Goal: Transaction & Acquisition: Book appointment/travel/reservation

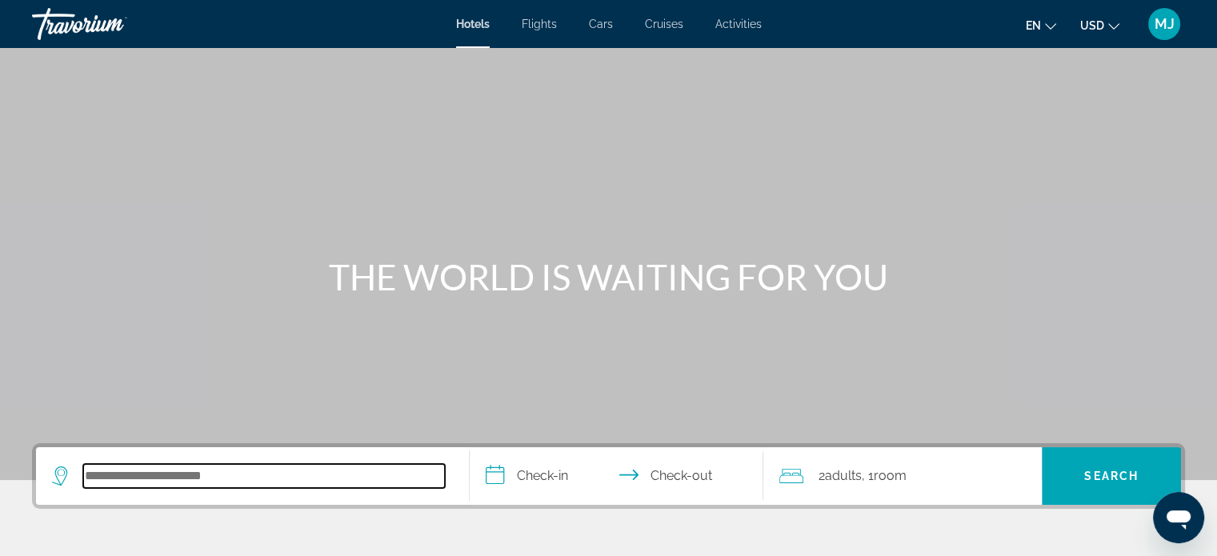
click at [162, 469] on input "Search hotel destination" at bounding box center [264, 476] width 362 height 24
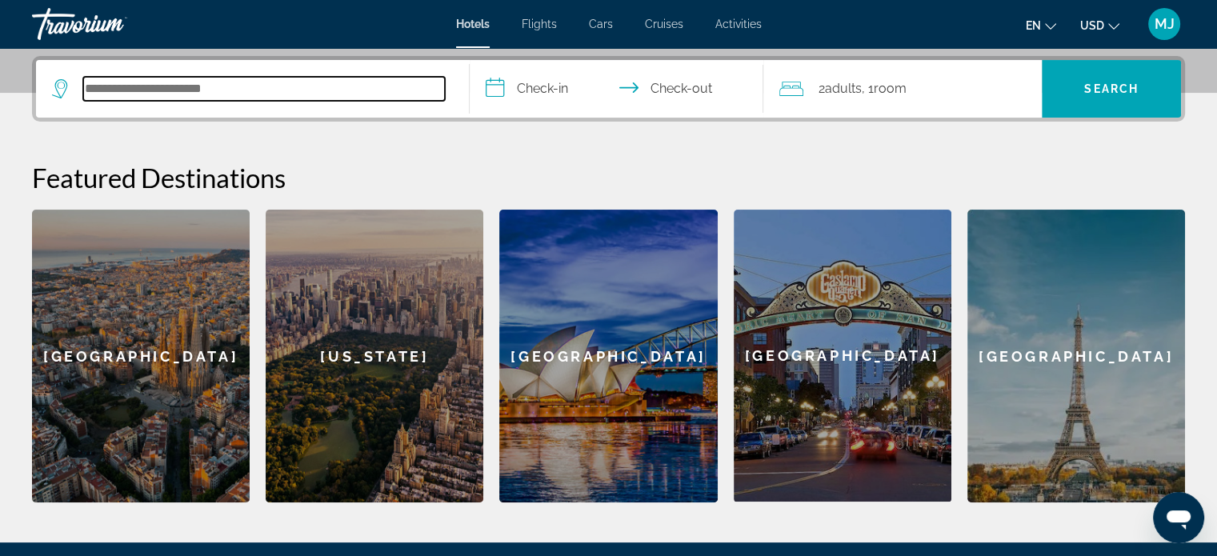
scroll to position [390, 0]
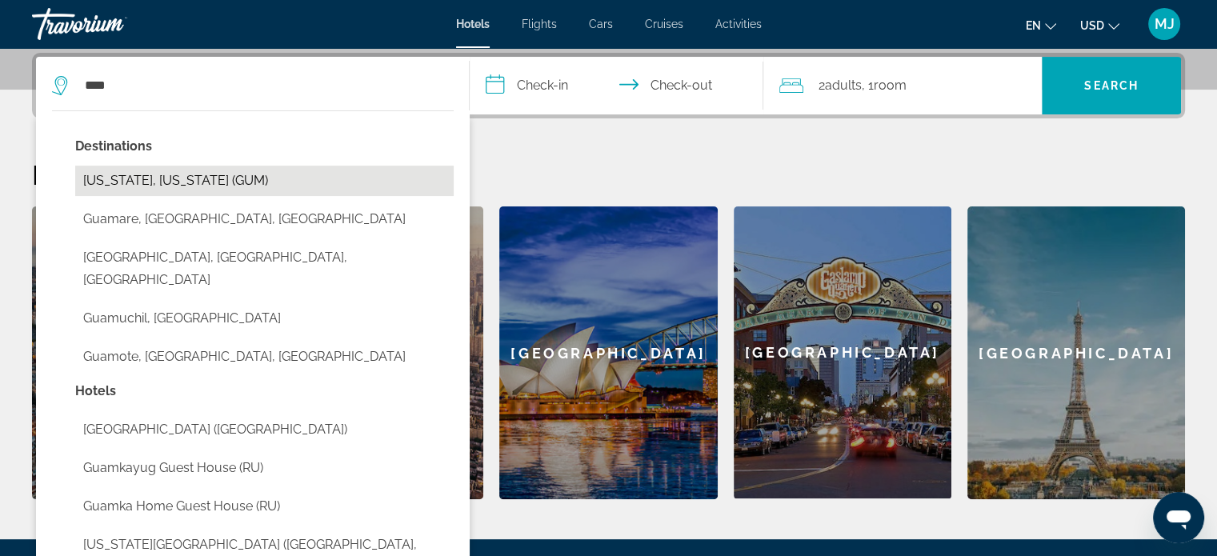
click at [188, 182] on button "[US_STATE], [US_STATE] (GUM)" at bounding box center [264, 181] width 378 height 30
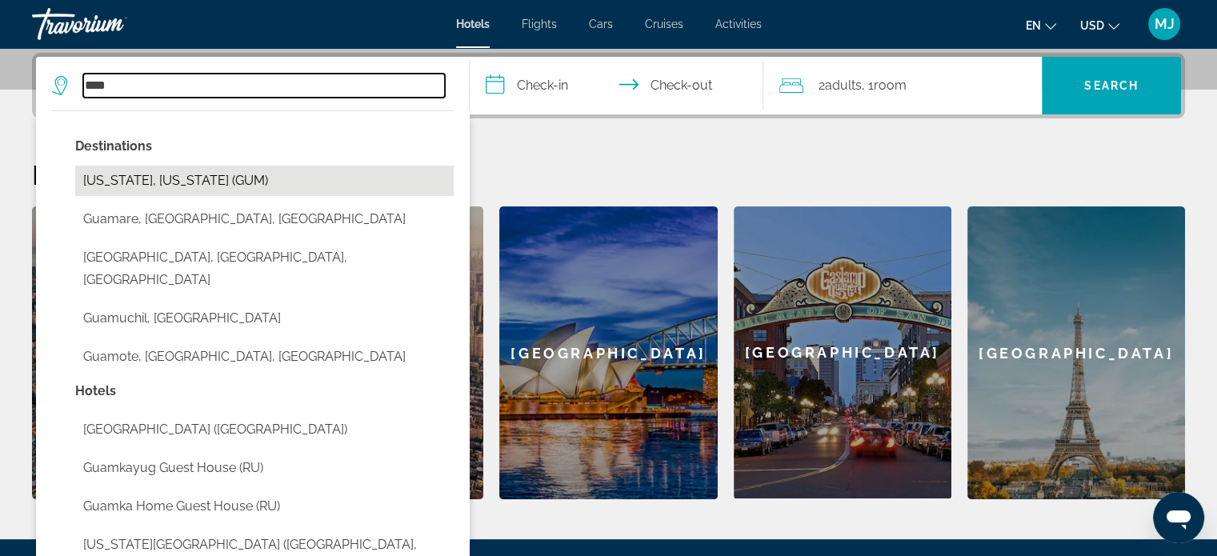
type input "**********"
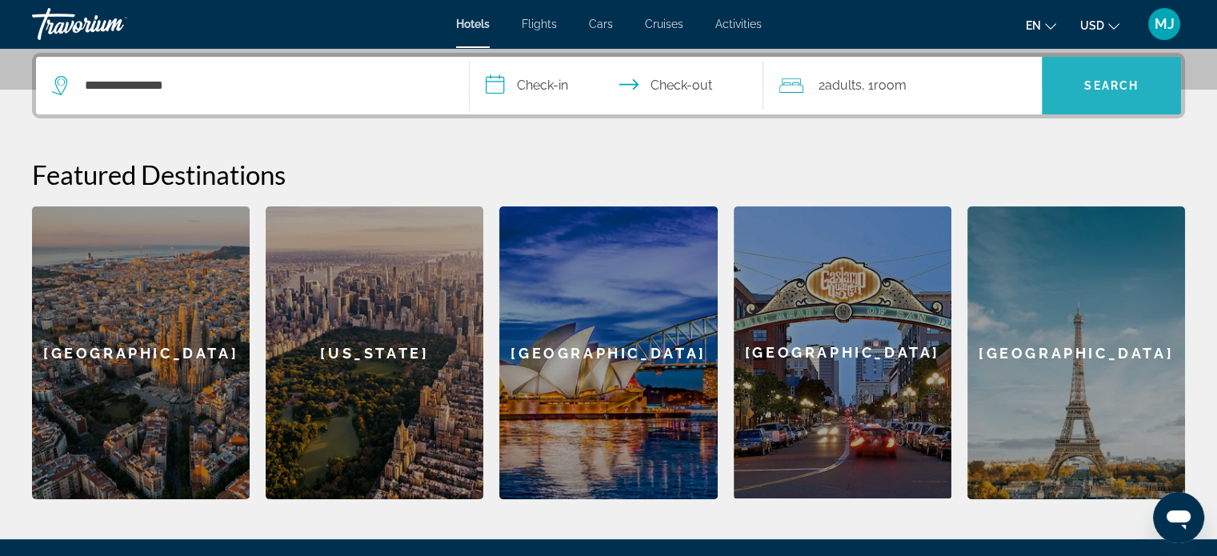
click at [1092, 82] on span "Search" at bounding box center [1111, 85] width 54 height 13
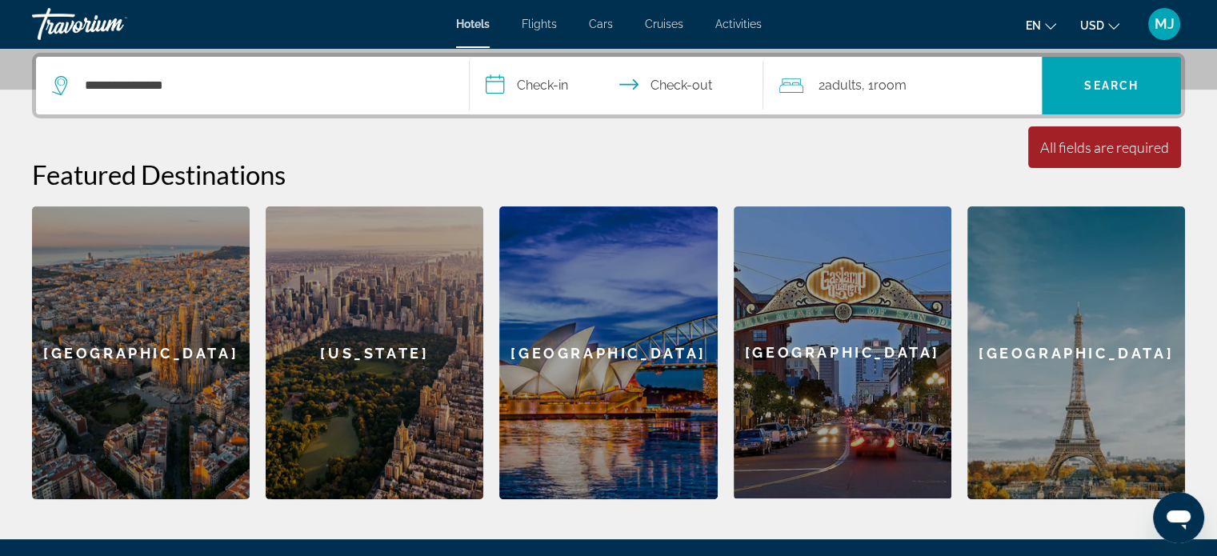
click at [531, 86] on input "**********" at bounding box center [620, 88] width 301 height 62
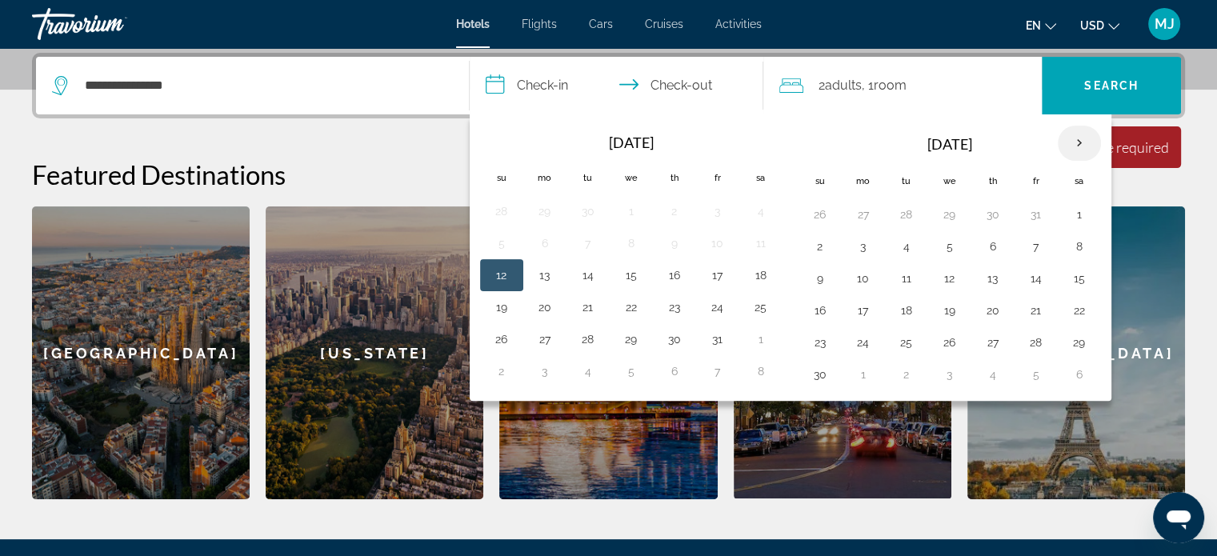
click at [1069, 147] on th "Next month" at bounding box center [1079, 143] width 43 height 35
click at [1028, 309] on button "23" at bounding box center [1036, 310] width 26 height 22
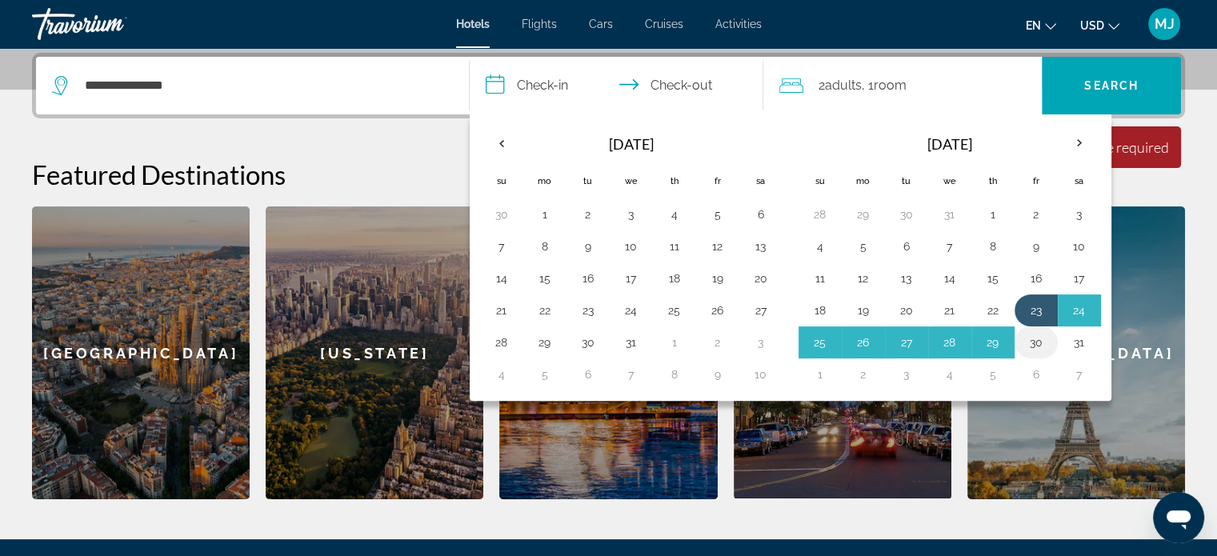
click at [1034, 342] on button "30" at bounding box center [1036, 342] width 26 height 22
type input "**********"
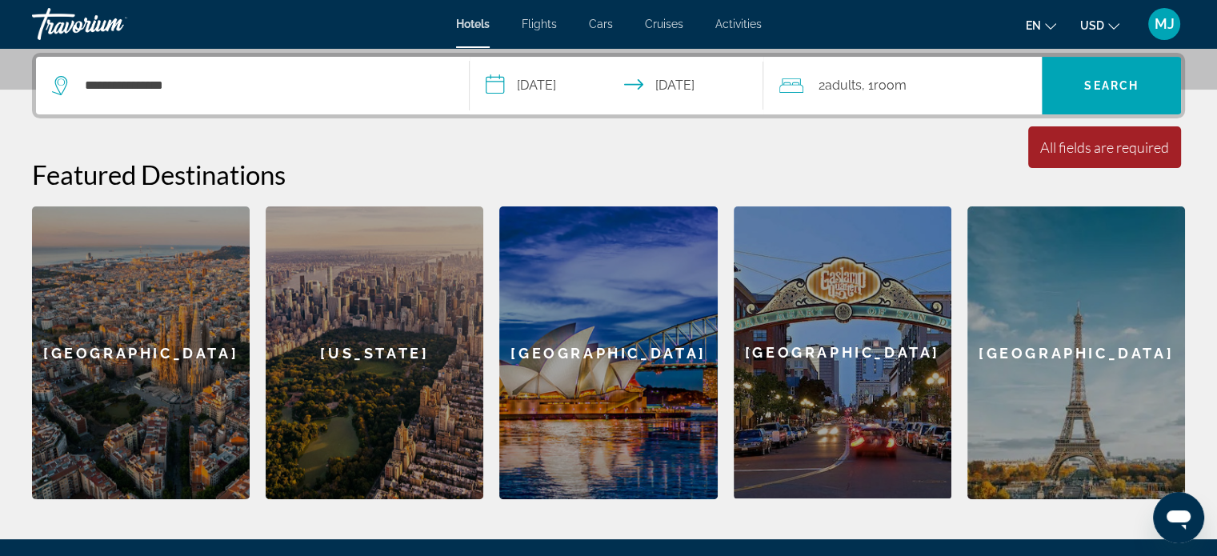
click at [938, 162] on h2 "Featured Destinations" at bounding box center [608, 174] width 1153 height 32
click at [1114, 82] on span "Search" at bounding box center [1111, 85] width 54 height 13
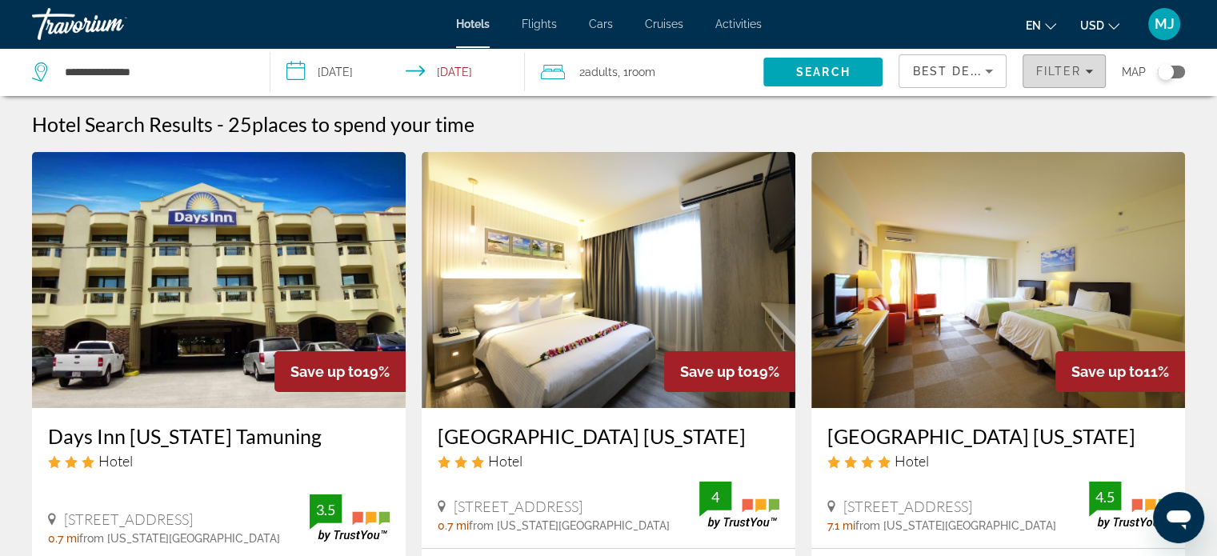
click at [1051, 84] on span "Filters" at bounding box center [1064, 71] width 82 height 38
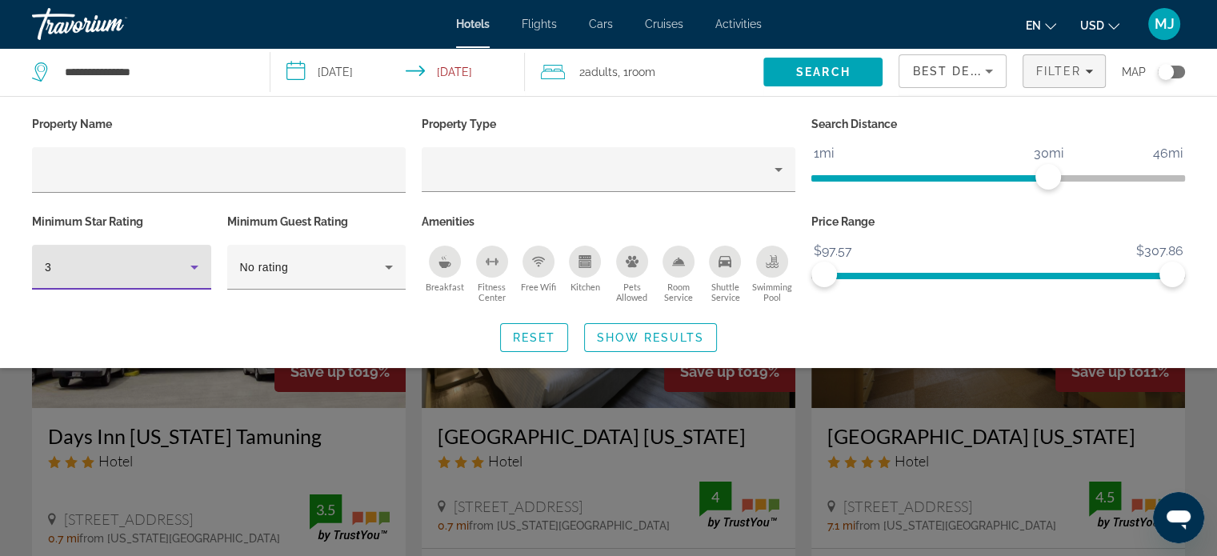
click at [194, 264] on icon "Hotel Filters" at bounding box center [194, 267] width 19 height 19
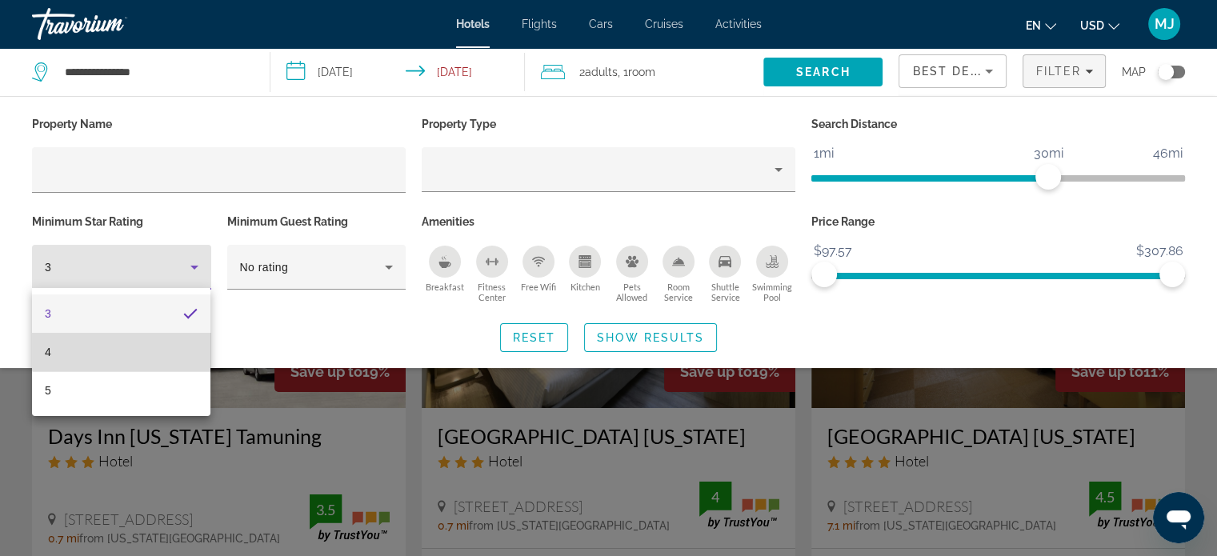
click at [138, 345] on mat-option "4" at bounding box center [121, 352] width 178 height 38
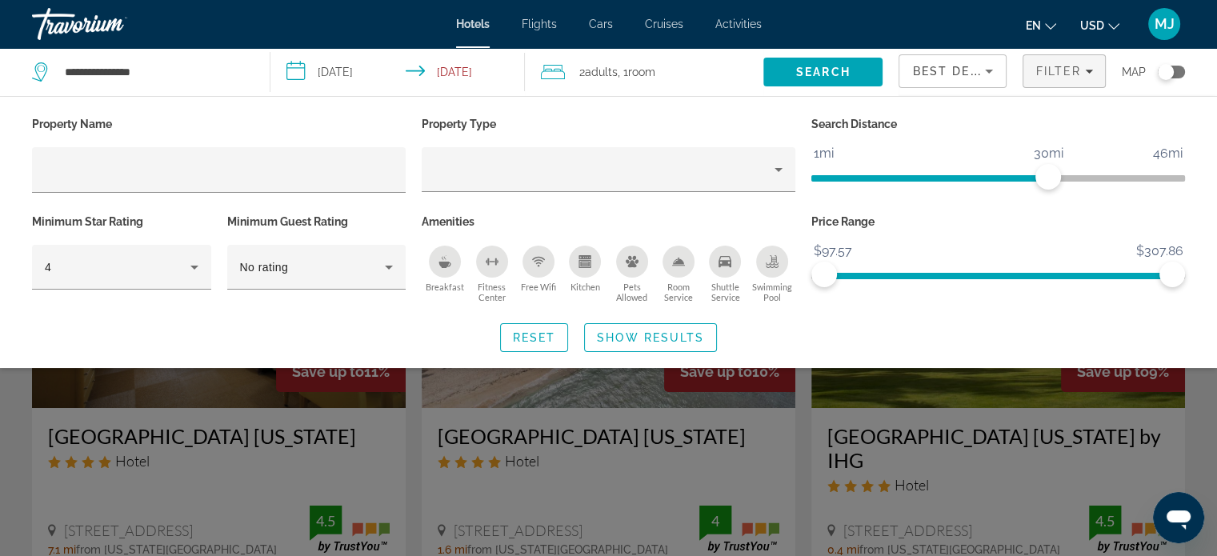
click at [293, 335] on div "Reset Show Results" at bounding box center [608, 337] width 1153 height 29
click at [660, 331] on span "Show Results" at bounding box center [650, 337] width 107 height 13
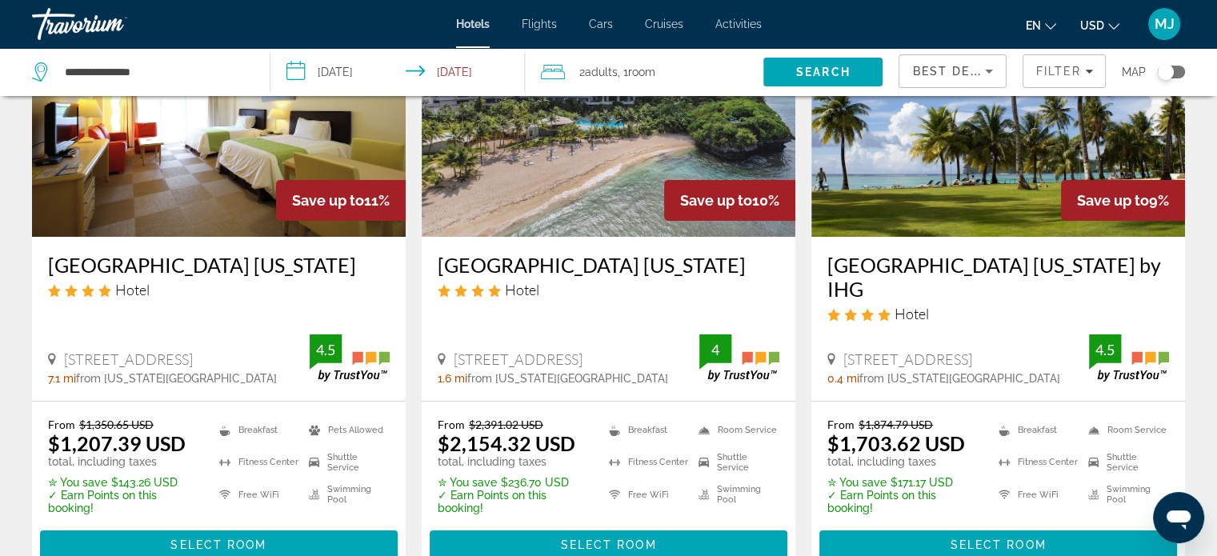
scroll to position [175, 0]
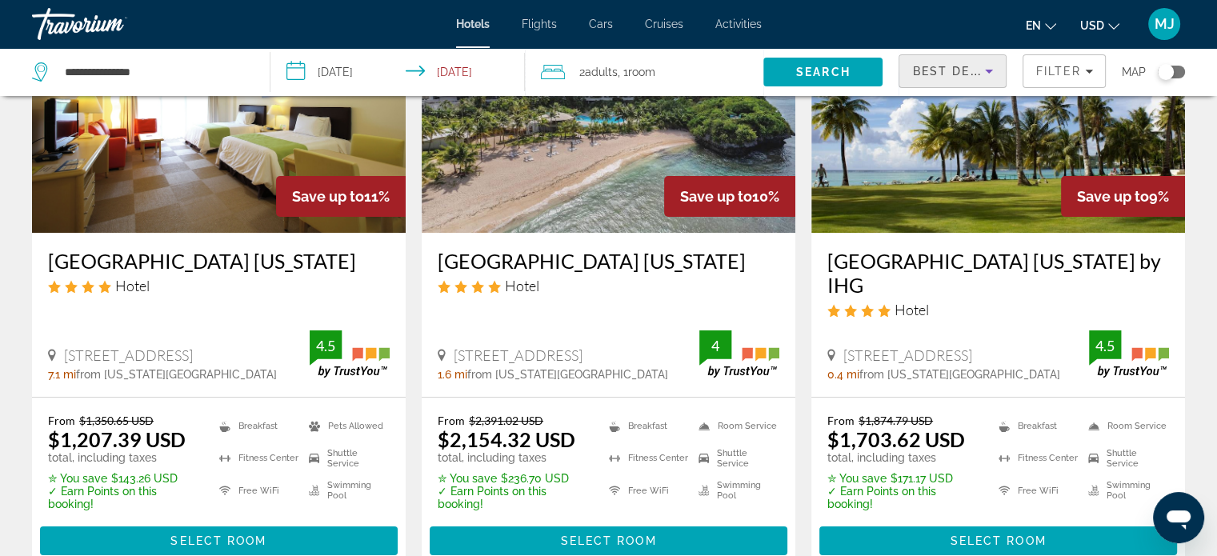
click at [985, 70] on icon "Sort by" at bounding box center [988, 71] width 19 height 19
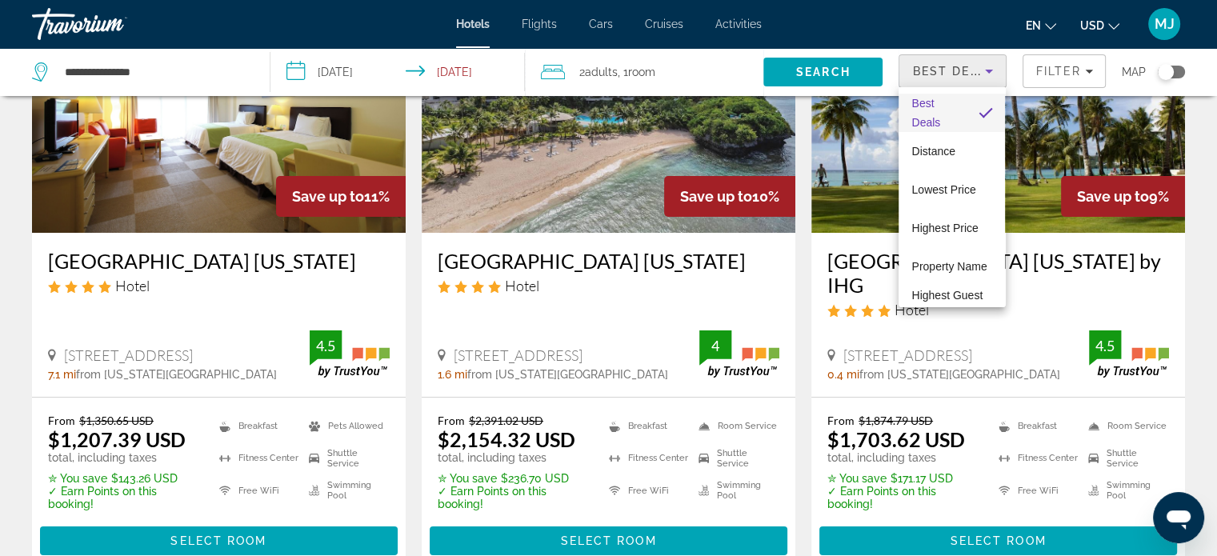
click at [454, 77] on div at bounding box center [608, 278] width 1217 height 556
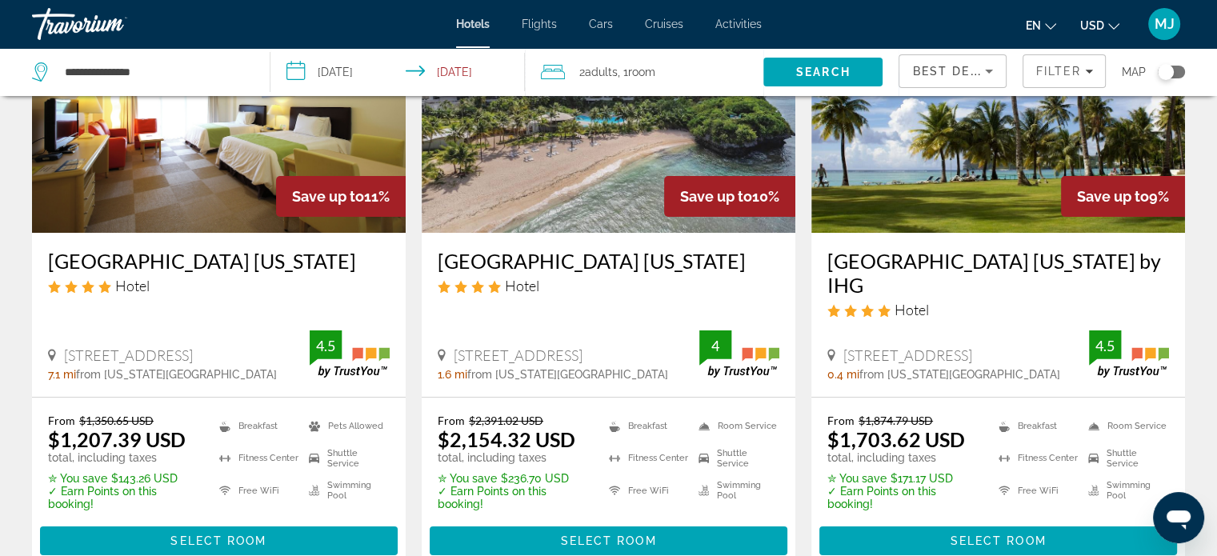
click at [348, 70] on input "**********" at bounding box center [400, 74] width 261 height 53
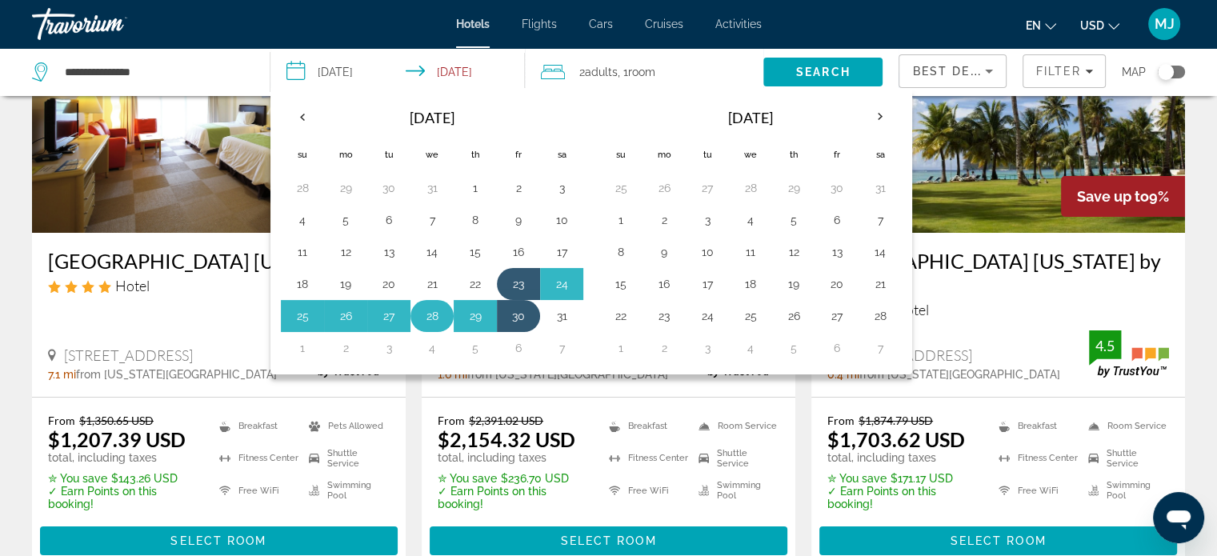
click at [429, 317] on button "28" at bounding box center [432, 316] width 26 height 22
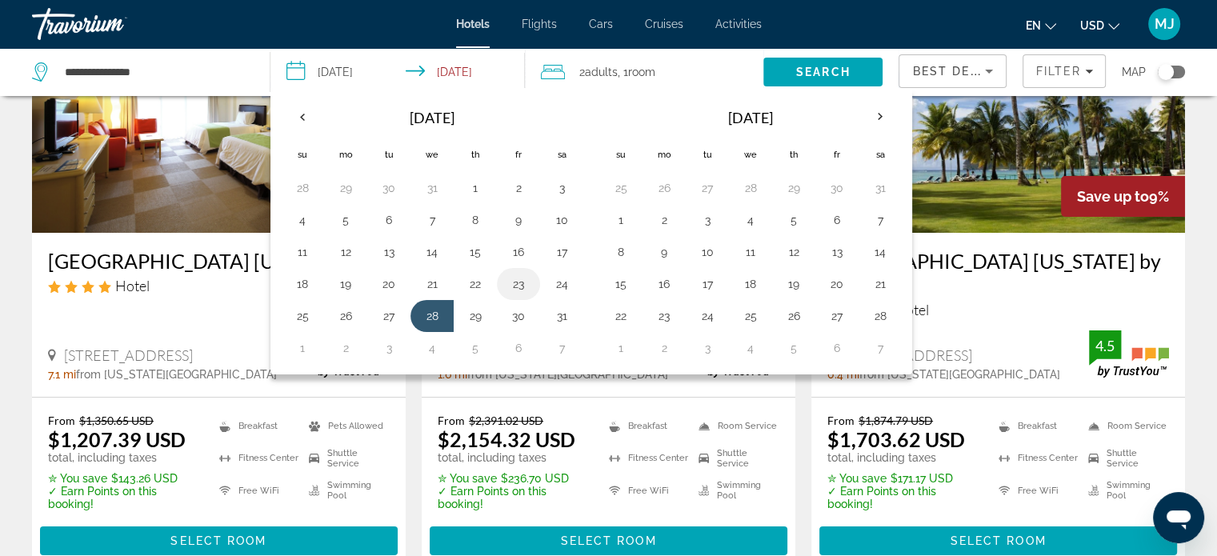
click at [518, 290] on button "23" at bounding box center [519, 284] width 26 height 22
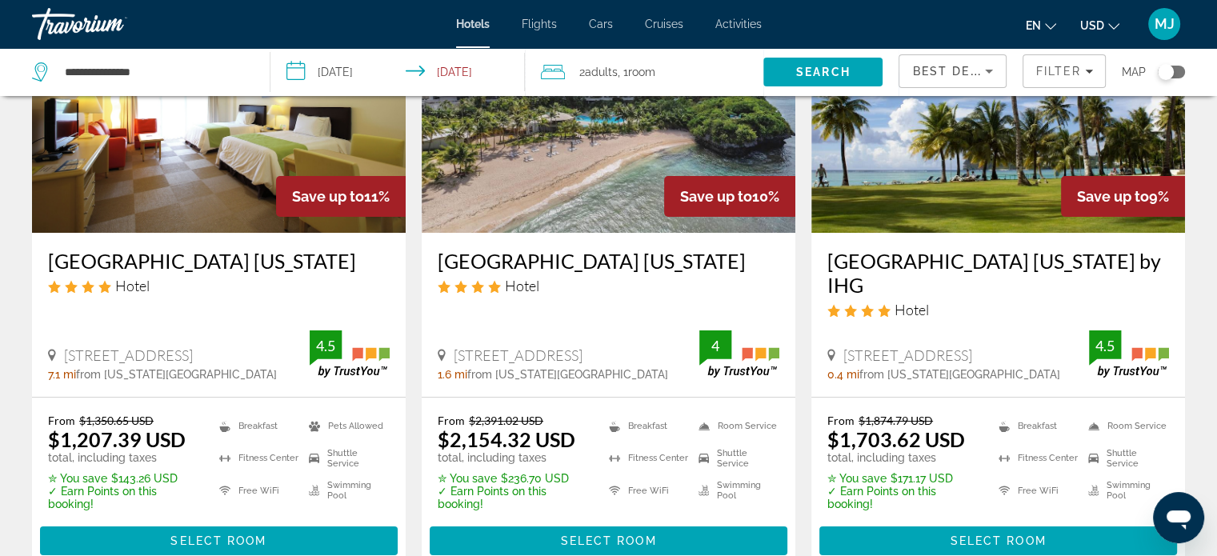
click at [358, 64] on input "**********" at bounding box center [400, 74] width 261 height 53
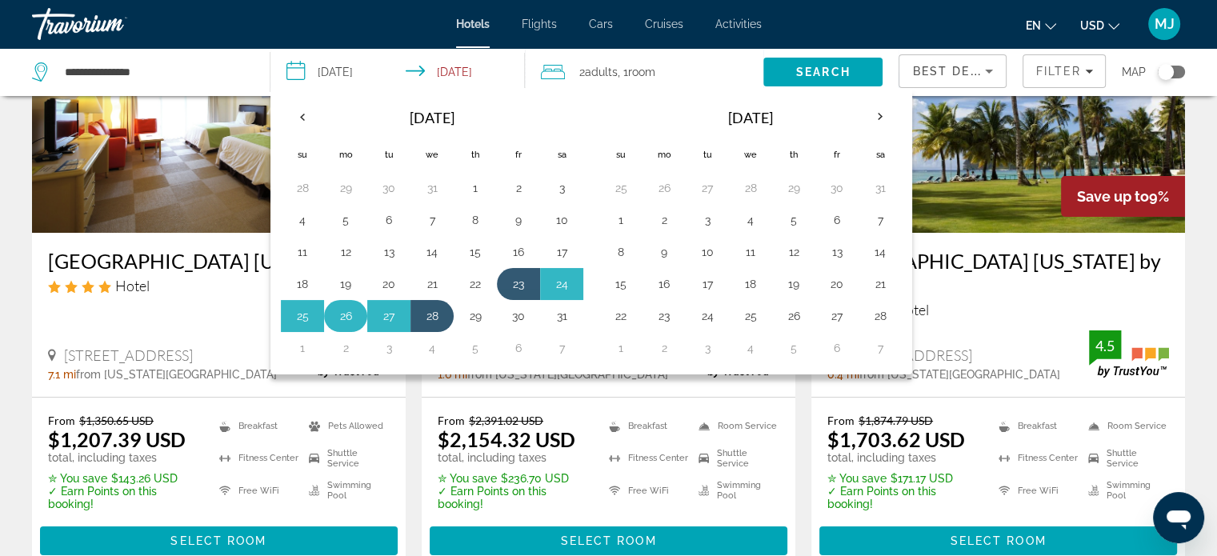
click at [334, 318] on button "26" at bounding box center [346, 316] width 26 height 22
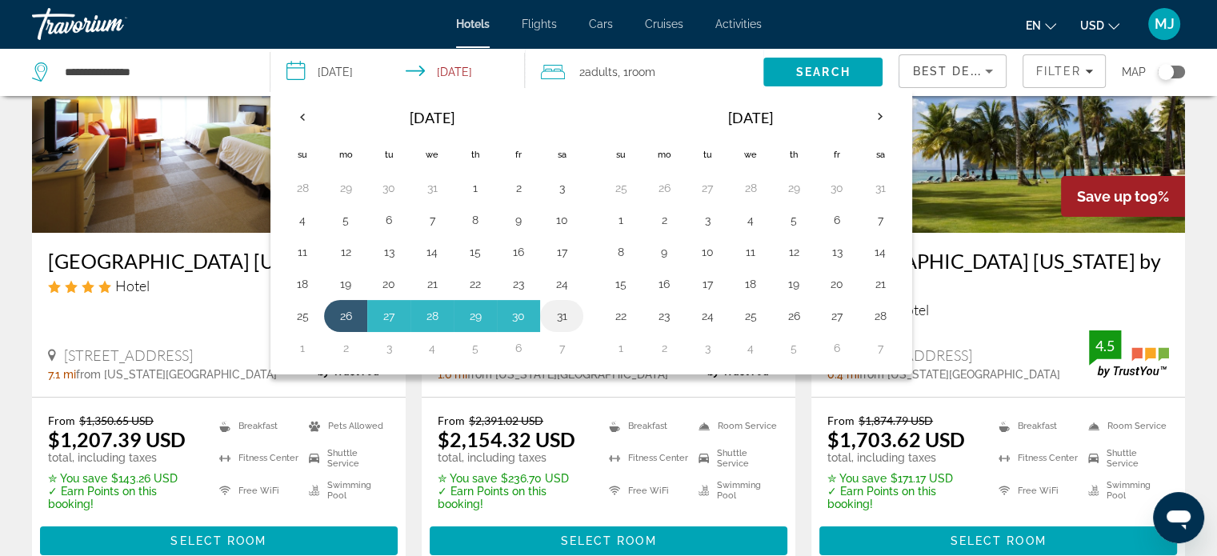
click at [554, 316] on button "31" at bounding box center [562, 316] width 26 height 22
type input "**********"
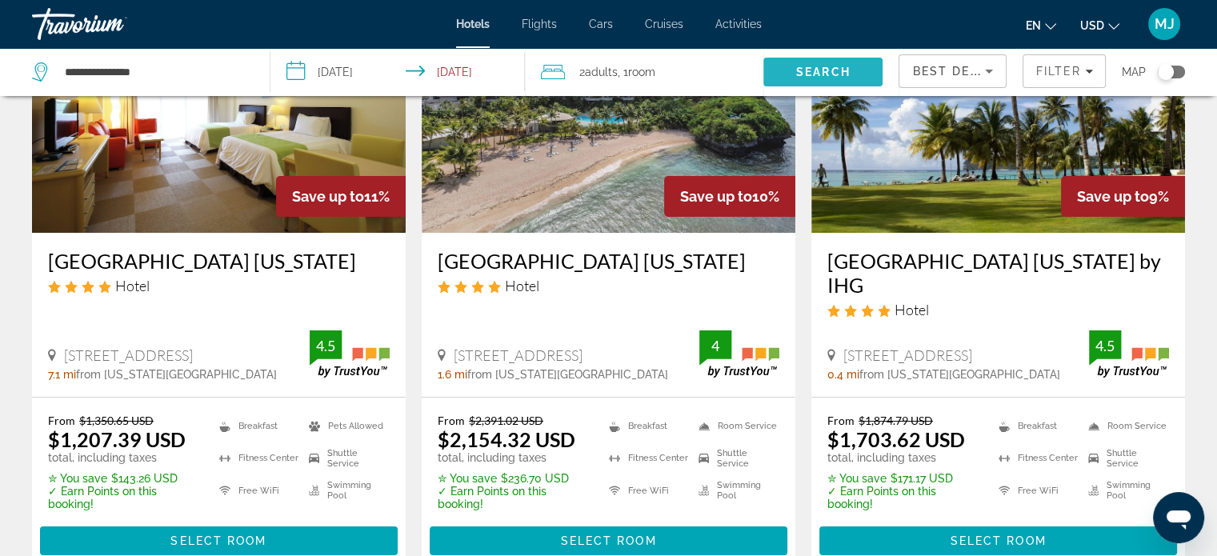
click at [829, 70] on span "Search" at bounding box center [823, 72] width 54 height 13
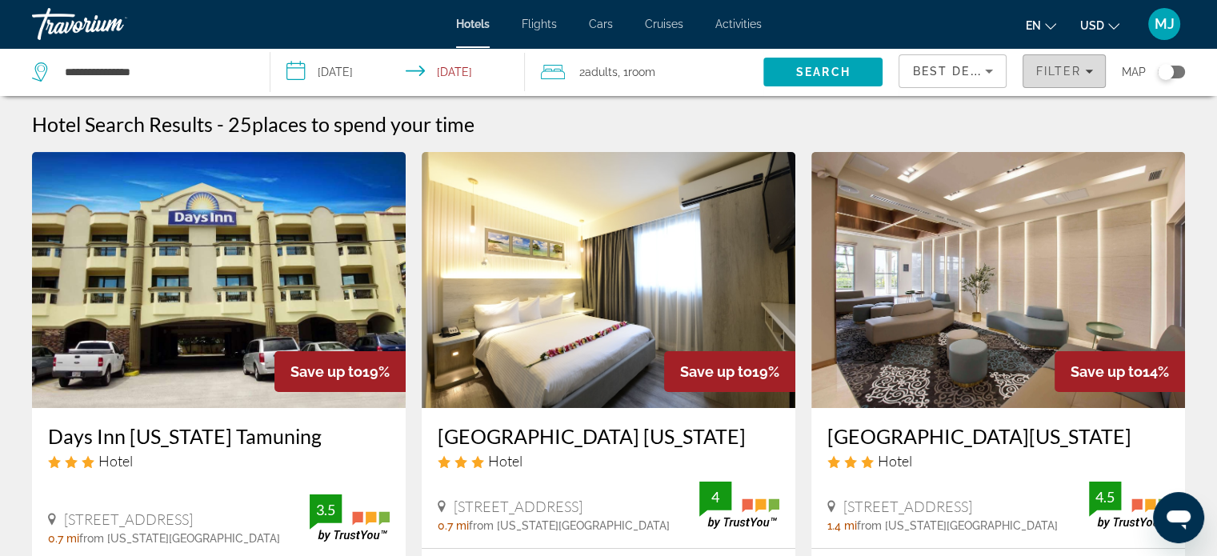
click at [1054, 83] on span "Filters" at bounding box center [1064, 71] width 82 height 38
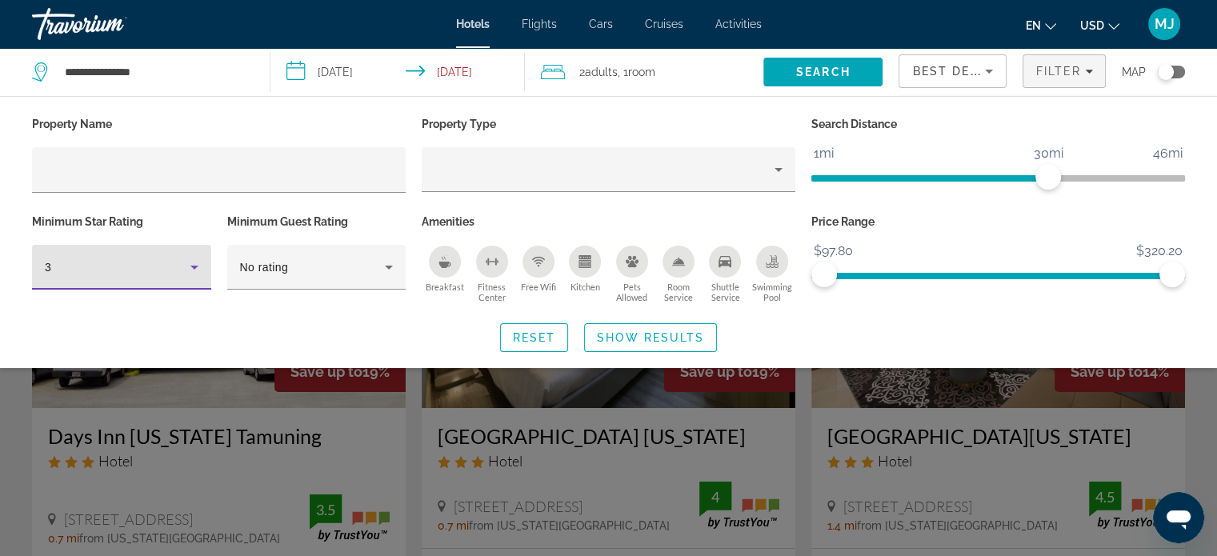
click at [195, 271] on icon "Hotel Filters" at bounding box center [194, 267] width 19 height 19
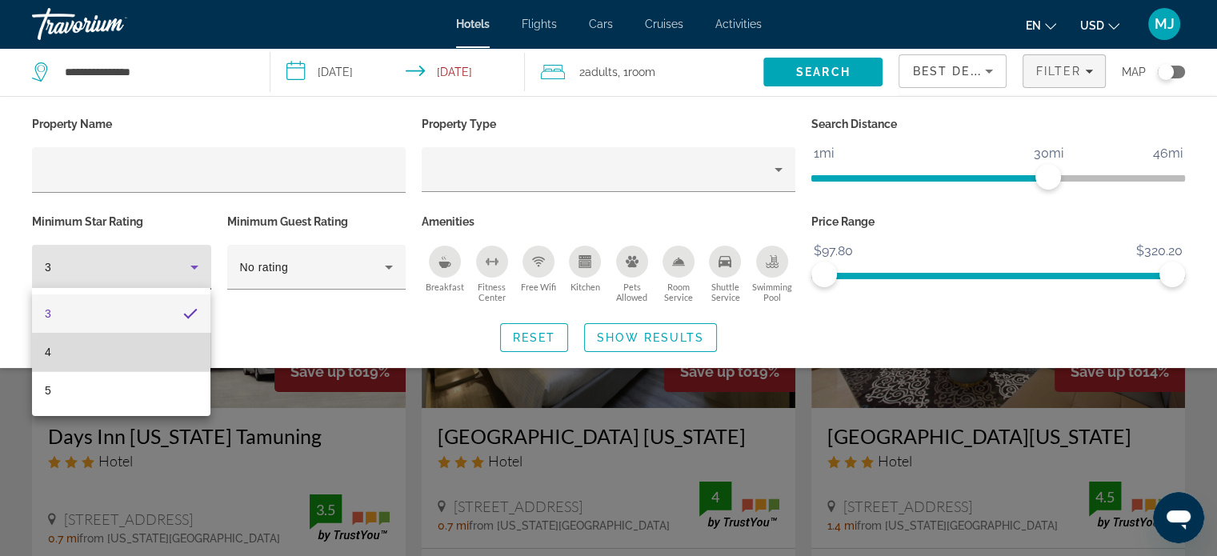
click at [146, 355] on mat-option "4" at bounding box center [121, 352] width 178 height 38
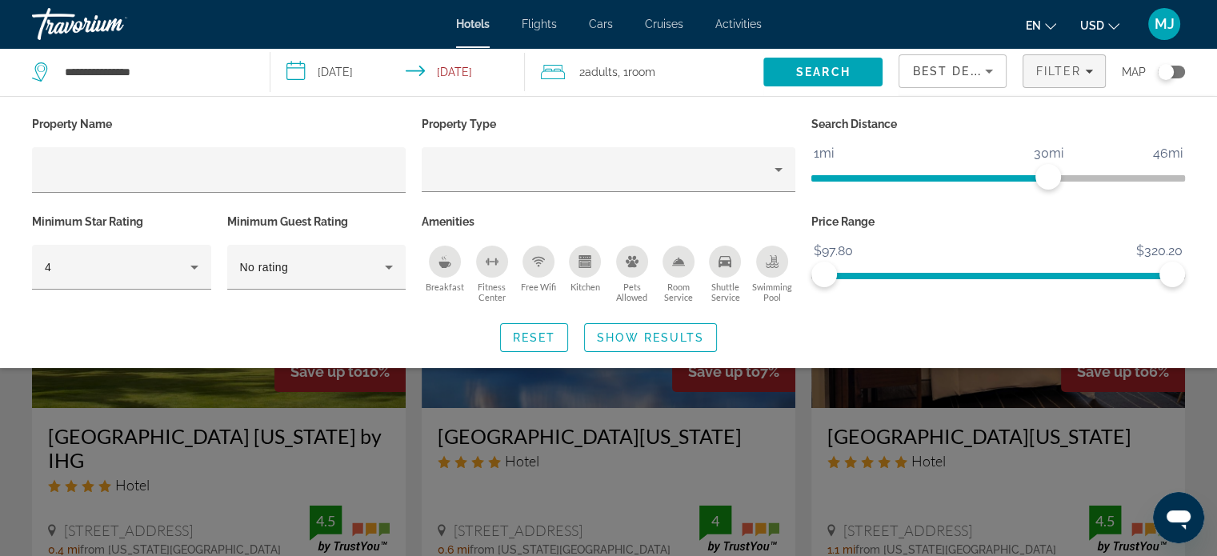
click at [915, 318] on div "Property Name Property Type Search Distance 1mi 46mi 30mi Minimum Star Rating 4…" at bounding box center [608, 232] width 1217 height 239
click at [678, 342] on span "Search widget" at bounding box center [650, 337] width 131 height 38
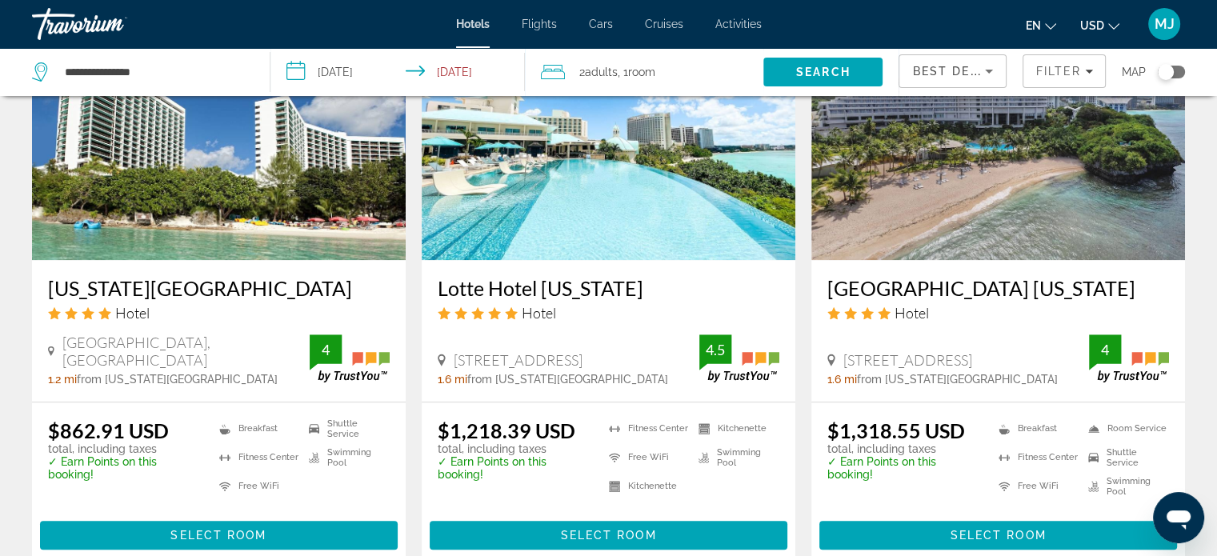
scroll to position [1374, 0]
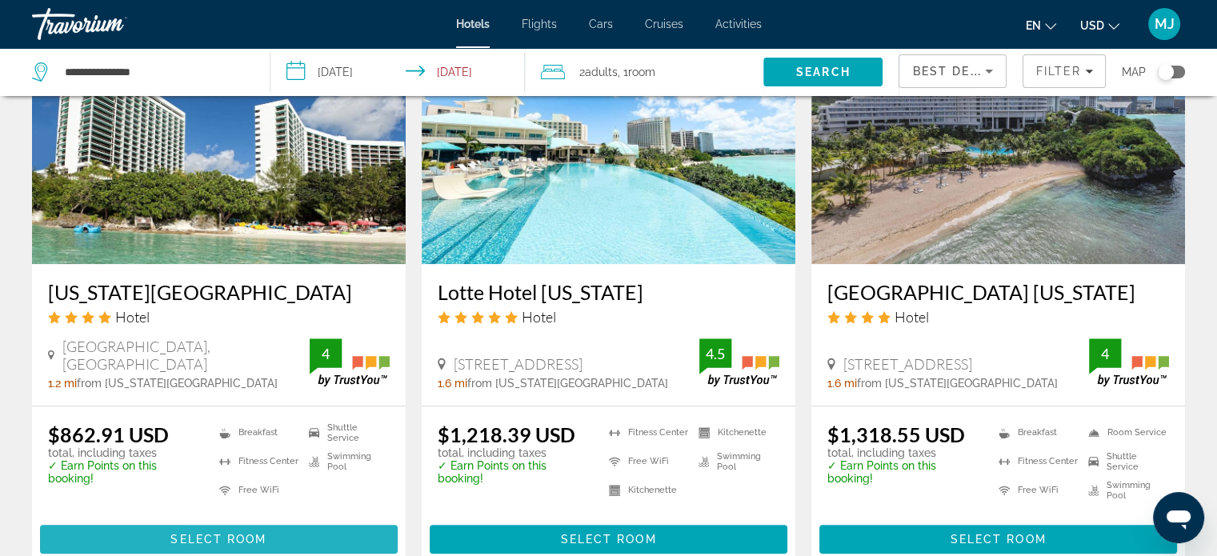
click at [193, 520] on span "Main content" at bounding box center [219, 539] width 358 height 38
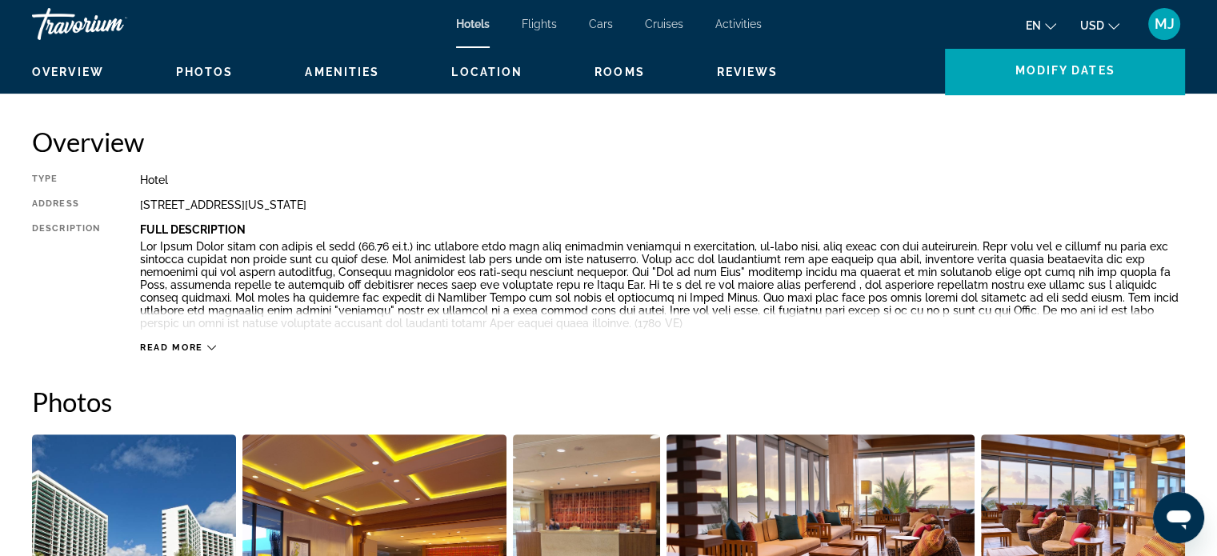
scroll to position [398, 0]
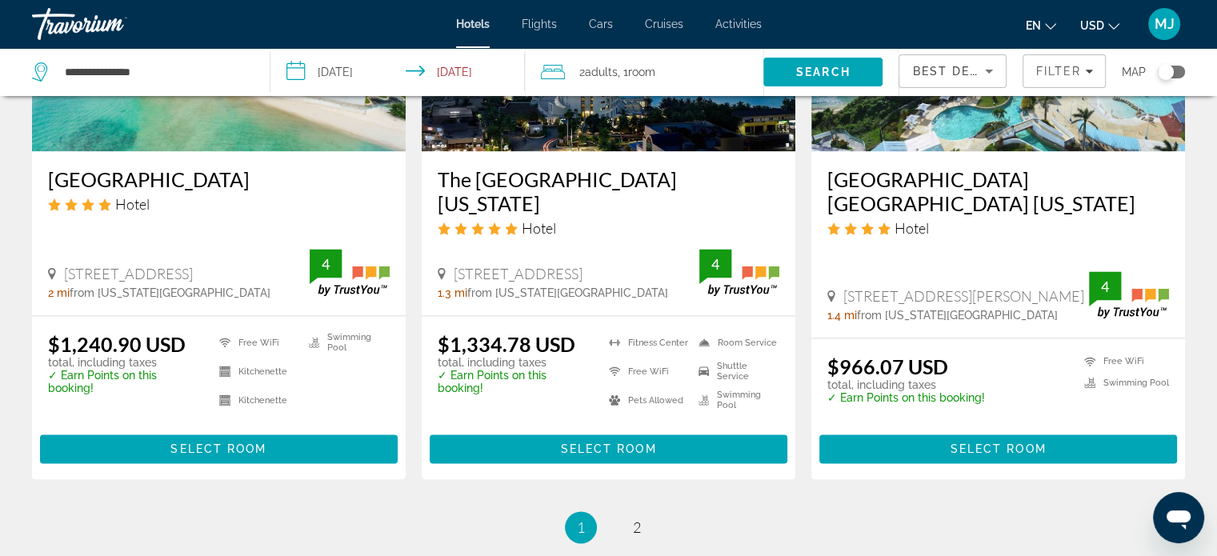
scroll to position [2094, 0]
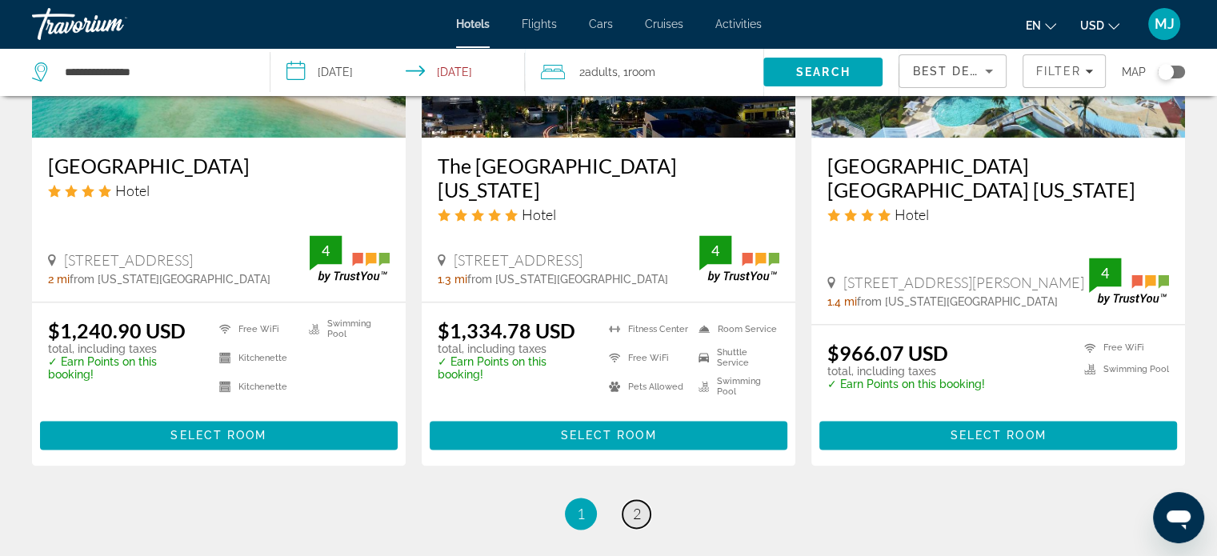
click at [641, 500] on link "page 2" at bounding box center [636, 514] width 28 height 28
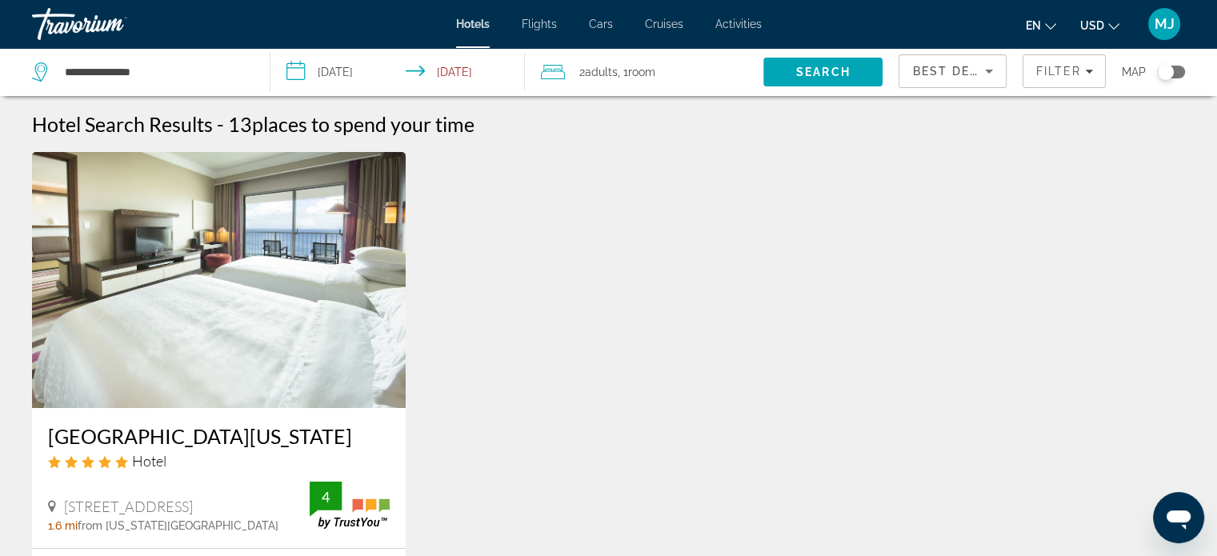
click at [976, 170] on div "[GEOGRAPHIC_DATA][US_STATE] Hotel [STREET_ADDRESS] 1.6 mi from [US_STATE][GEOGR…" at bounding box center [608, 437] width 1169 height 570
